Goal: Find specific fact: Find specific fact

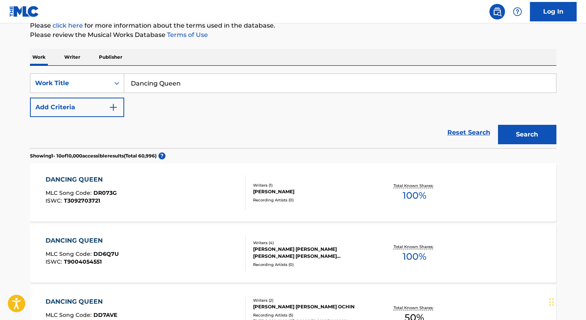
scroll to position [84, 0]
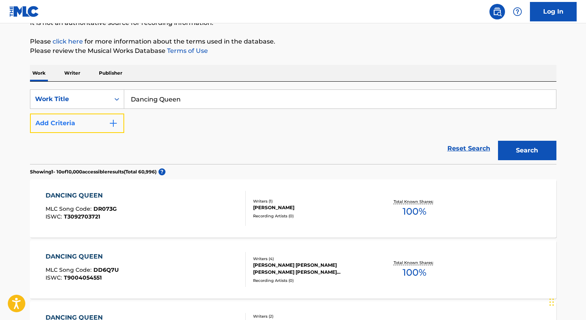
click at [109, 120] on img "Search Form" at bounding box center [113, 123] width 9 height 9
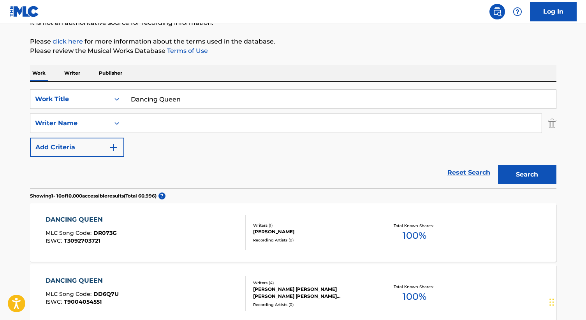
click at [148, 123] on input "Search Form" at bounding box center [332, 123] width 417 height 19
paste input "[PERSON_NAME]"
type input "[PERSON_NAME]"
click at [498, 165] on button "Search" at bounding box center [527, 174] width 58 height 19
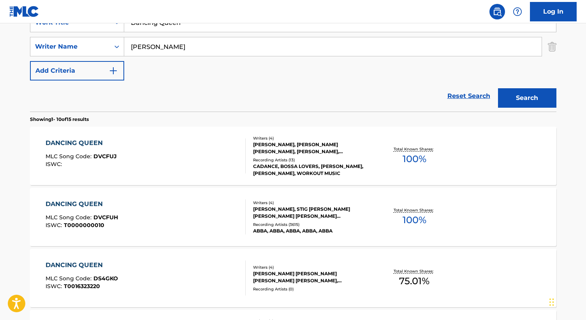
scroll to position [171, 0]
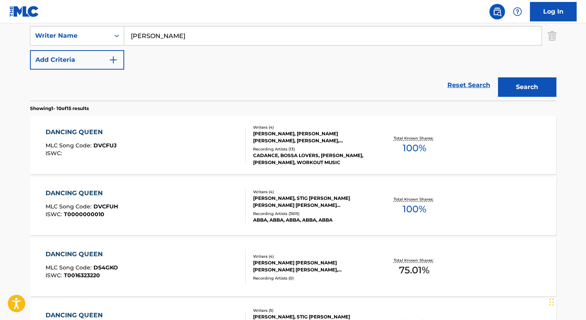
click at [202, 209] on div "DANCING QUEEN MLC Song Code : DVCFUH ISWC : T0000000010" at bounding box center [146, 206] width 200 height 35
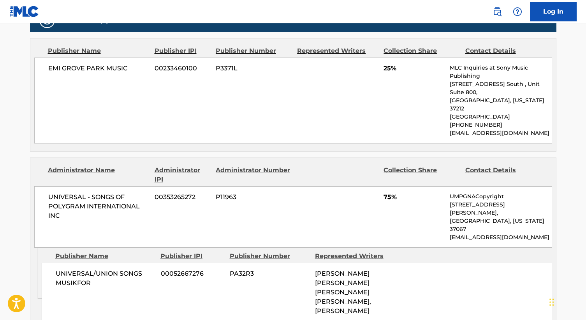
scroll to position [430, 0]
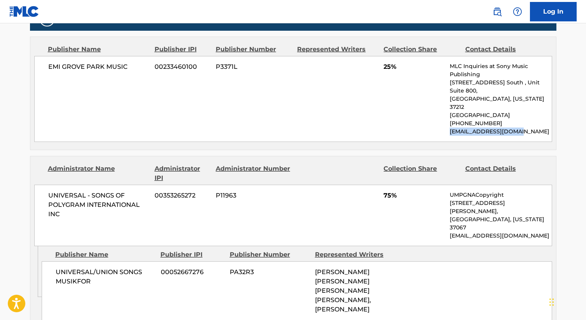
drag, startPoint x: 516, startPoint y: 115, endPoint x: 440, endPoint y: 116, distance: 75.9
click at [440, 116] on div "EMI GROVE PARK MUSIC 00233460100 P3371L 25% MLC Inquiries at Sony Music Publish…" at bounding box center [293, 99] width 518 height 86
